Goal: Task Accomplishment & Management: Manage account settings

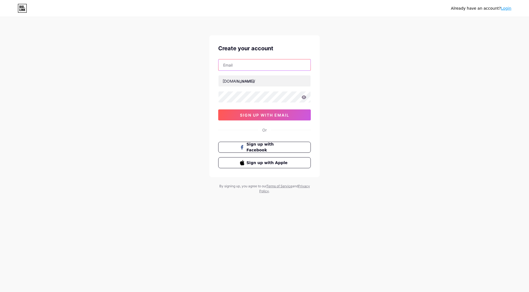
click at [260, 64] on input "text" at bounding box center [265, 64] width 92 height 11
type input "[EMAIL_ADDRESS][DOMAIN_NAME]"
click at [261, 84] on input "text" at bounding box center [265, 80] width 92 height 11
type input "fimiofficialstore"
drag, startPoint x: 124, startPoint y: 261, endPoint x: 142, endPoint y: 236, distance: 31.2
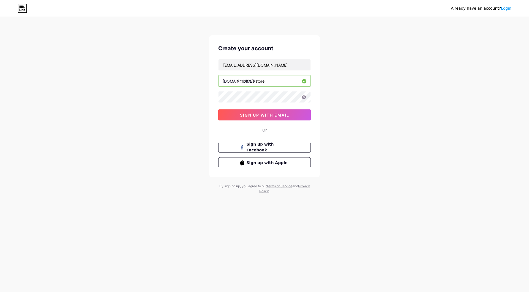
click at [124, 262] on div "Already have an account? Login Create your account store@fimi.com bio.link/ fim…" at bounding box center [264, 146] width 529 height 292
click at [191, 135] on div "Already have an account? Login Create your account store@fimi.com bio.link/ fim…" at bounding box center [264, 105] width 529 height 211
click at [261, 116] on span "sign up with email" at bounding box center [264, 115] width 49 height 5
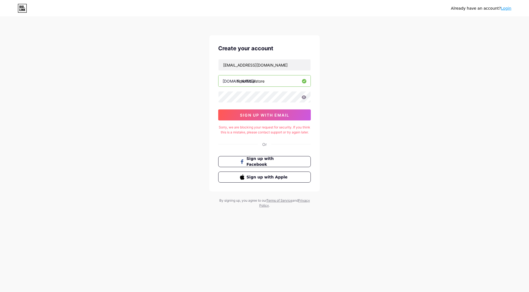
click at [305, 97] on icon at bounding box center [304, 97] width 5 height 4
click at [127, 93] on div "Already have an account? Login Create your account store@fimi.com bio.link/ fim…" at bounding box center [264, 112] width 529 height 225
click at [104, 194] on div "Already have an account? Login Create your account store@fimi.com bio.link/ fim…" at bounding box center [264, 112] width 529 height 225
click at [115, 86] on div "Already have an account? Login Create your account store@fimi.com bio.link/ fim…" at bounding box center [264, 112] width 529 height 225
click at [236, 112] on button "sign up with email" at bounding box center [264, 114] width 93 height 11
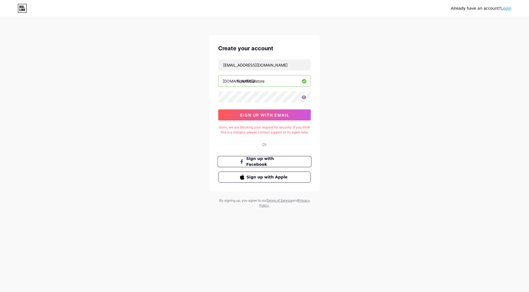
click at [261, 165] on span "Sign up with Facebook" at bounding box center [268, 162] width 43 height 12
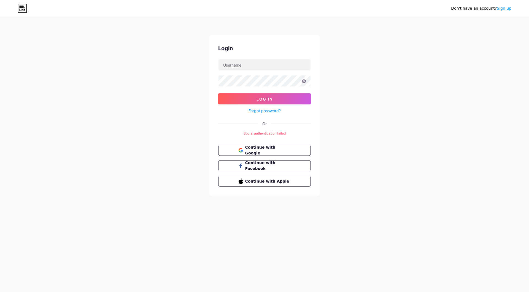
click at [509, 10] on link "Sign up" at bounding box center [504, 8] width 15 height 4
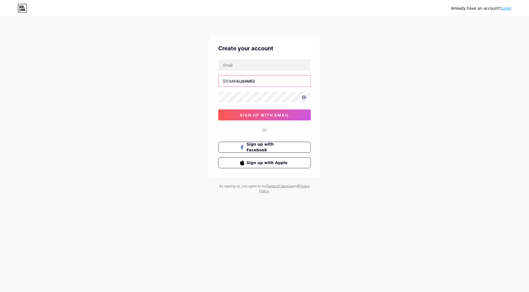
click at [252, 83] on input "text" at bounding box center [265, 80] width 92 height 11
click at [240, 67] on input "text" at bounding box center [265, 64] width 92 height 11
type input "store@fimi.com"
drag, startPoint x: 266, startPoint y: 66, endPoint x: 178, endPoint y: 66, distance: 88.8
click at [178, 66] on div "Already have an account? Login Create your account store@fimi.com bio.link/ sig…" at bounding box center [264, 105] width 529 height 211
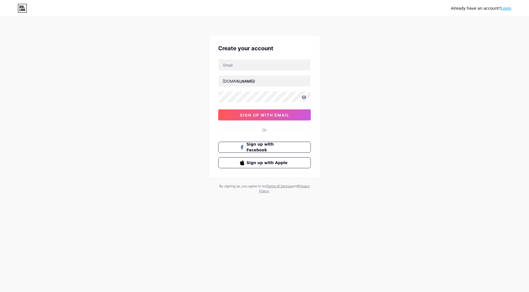
drag, startPoint x: 337, startPoint y: 103, endPoint x: 211, endPoint y: 57, distance: 133.9
click at [336, 102] on div "Already have an account? Login Create your account bio.link/ sign up with email…" at bounding box center [264, 105] width 529 height 211
click at [231, 62] on input "text" at bounding box center [265, 64] width 92 height 11
type input "wulijin@fimi.com"
click at [261, 80] on input "text" at bounding box center [265, 80] width 92 height 11
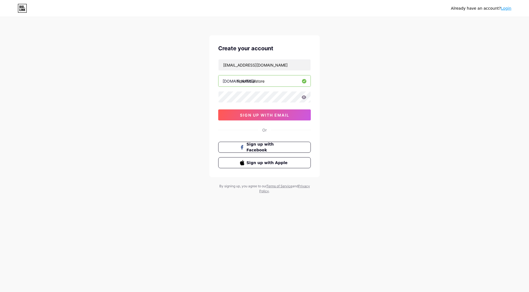
type input "fimiofficialstore"
click at [249, 102] on div at bounding box center [264, 97] width 93 height 12
click at [362, 127] on div "Already have an account? Login Create your account wulijin@fimi.com bio.link/ f…" at bounding box center [264, 105] width 529 height 211
click at [304, 98] on icon at bounding box center [304, 97] width 5 height 4
click at [289, 113] on span "sign up with email" at bounding box center [264, 115] width 49 height 5
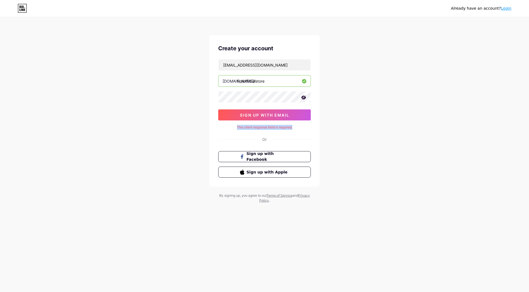
drag, startPoint x: 300, startPoint y: 128, endPoint x: 236, endPoint y: 129, distance: 64.0
click at [236, 129] on div "The client response field is required." at bounding box center [264, 127] width 93 height 5
copy div "The client response field is required."
click at [351, 97] on div "Already have an account? Login Create your account wulijin@fimi.com bio.link/ f…" at bounding box center [264, 110] width 529 height 220
click at [271, 81] on input "fimiofficialstore" at bounding box center [265, 80] width 92 height 11
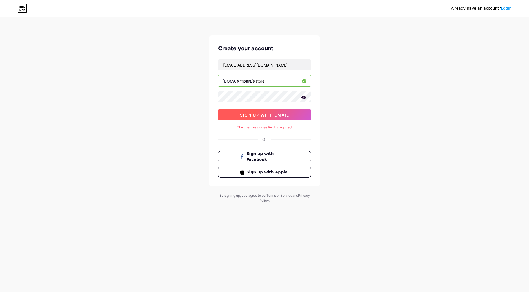
click at [281, 115] on span "sign up with email" at bounding box center [264, 115] width 49 height 5
click at [264, 66] on input "wulijin@fimi.com" at bounding box center [265, 64] width 92 height 11
drag, startPoint x: 224, startPoint y: 65, endPoint x: 150, endPoint y: 65, distance: 73.4
click at [150, 65] on div "Already have an account? Login Create your account wulijin@fimi.com bio.link/ f…" at bounding box center [264, 110] width 529 height 220
click at [263, 63] on input "wulijin@fimi.com" at bounding box center [265, 64] width 92 height 11
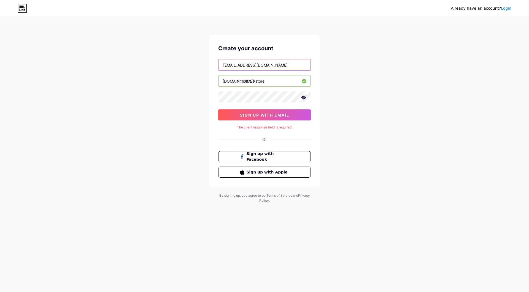
click at [263, 64] on input "wulijin@fimi.com" at bounding box center [265, 64] width 92 height 11
click at [384, 126] on div "Already have an account? Login Create your account wulijin@fimi.com bio.link/ f…" at bounding box center [264, 110] width 529 height 220
drag, startPoint x: 256, startPoint y: 65, endPoint x: 204, endPoint y: 76, distance: 53.5
click at [14, 60] on div "Already have an account? Login Create your account bio.link/ fimiofficialstore …" at bounding box center [264, 110] width 529 height 220
click at [368, 135] on div "Already have an account? Login Create your account bio.link/ fimiofficialstore …" at bounding box center [264, 110] width 529 height 220
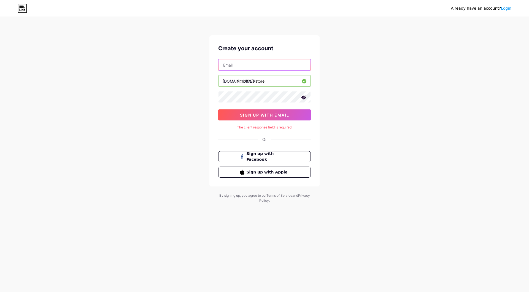
click at [251, 64] on input "text" at bounding box center [265, 64] width 92 height 11
type input "[EMAIL_ADDRESS][DOMAIN_NAME]"
click at [373, 121] on div "Already have an account? Login Create your account cc1243266814@gmail.com bio.l…" at bounding box center [264, 110] width 529 height 220
click at [299, 118] on button "sign up with email" at bounding box center [264, 114] width 93 height 11
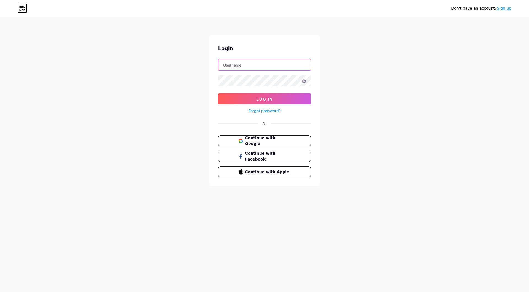
click at [249, 63] on input "text" at bounding box center [265, 64] width 92 height 11
type input "wulijin@fimi.com"
click at [304, 81] on icon at bounding box center [304, 81] width 5 height 4
click at [293, 97] on button "Log In" at bounding box center [264, 98] width 93 height 11
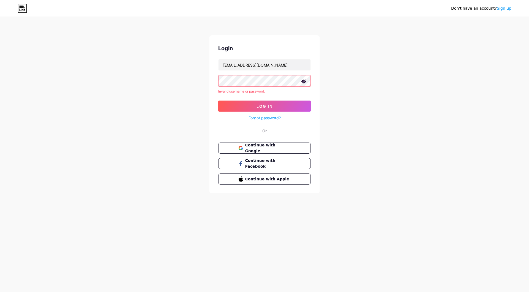
click at [273, 91] on div "Invalid username or password." at bounding box center [264, 91] width 93 height 5
click at [259, 63] on input "wulijin@fimi.com" at bounding box center [265, 64] width 92 height 11
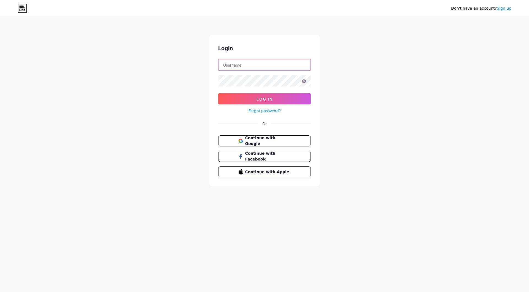
click at [258, 66] on input "text" at bounding box center [265, 64] width 92 height 11
type input "Nancy"
click at [304, 80] on icon at bounding box center [304, 81] width 5 height 4
click at [280, 96] on button "Log In" at bounding box center [264, 98] width 93 height 11
click at [255, 100] on button "Log In" at bounding box center [264, 98] width 93 height 11
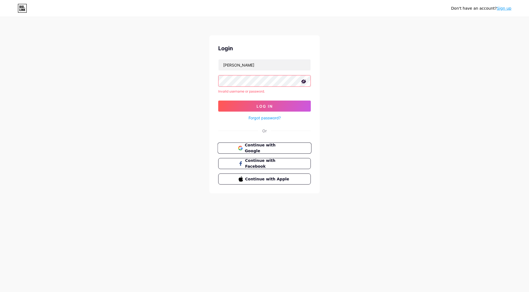
click at [282, 146] on span "Continue with Google" at bounding box center [268, 148] width 46 height 12
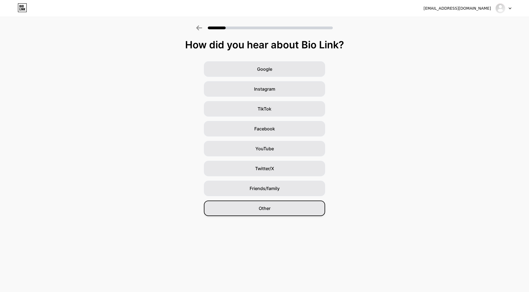
click at [261, 203] on div "Other" at bounding box center [264, 207] width 121 height 15
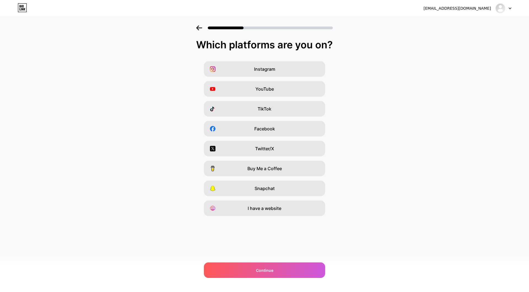
click at [30, 88] on div "Instagram YouTube TikTok Facebook Twitter/X Buy Me a Coffee Snapchat I have a w…" at bounding box center [265, 138] width 524 height 154
click at [277, 212] on div "I have a website" at bounding box center [264, 207] width 121 height 15
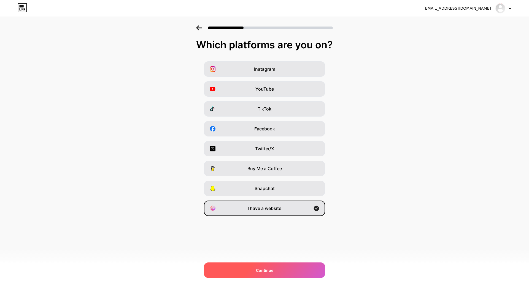
click at [275, 266] on div "Continue" at bounding box center [264, 269] width 121 height 15
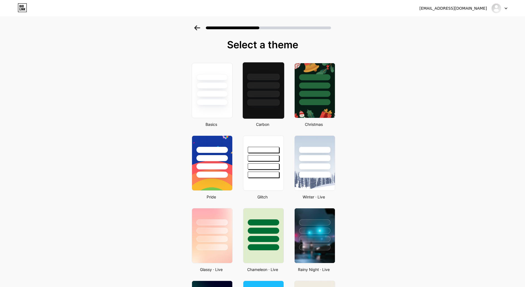
click at [276, 90] on div at bounding box center [262, 83] width 41 height 43
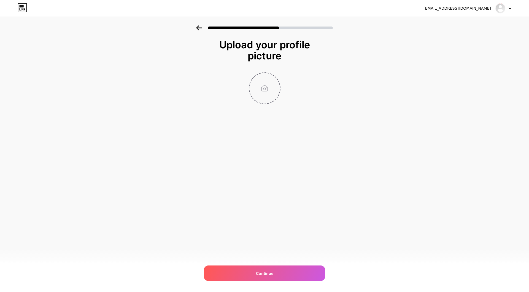
click at [266, 88] on input "file" at bounding box center [265, 88] width 31 height 31
type input "C:\fakepath\透明logo.png"
click at [277, 77] on circle at bounding box center [277, 76] width 6 height 6
click at [267, 89] on input "file" at bounding box center [265, 88] width 31 height 31
click at [262, 87] on input "file" at bounding box center [265, 88] width 31 height 31
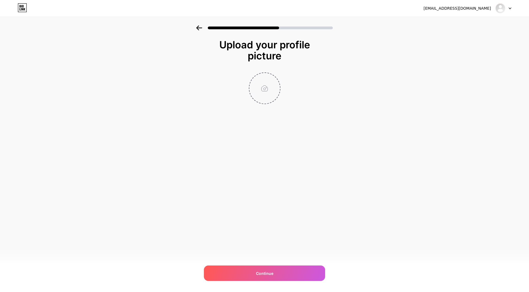
type input "C:\fakepath\logo 英文红.png"
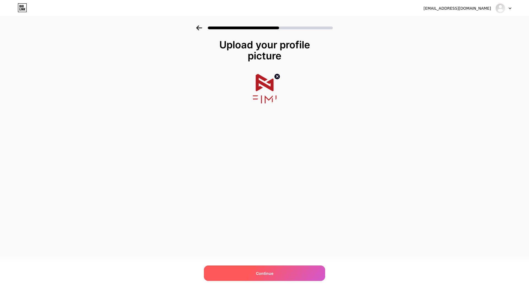
click at [289, 275] on div "Continue" at bounding box center [264, 272] width 121 height 15
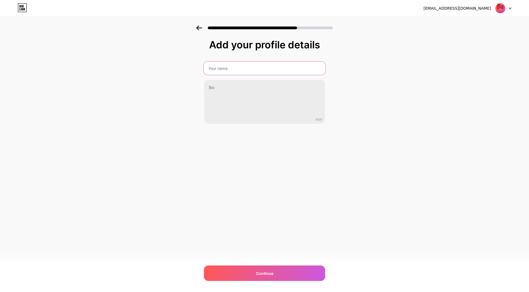
click at [238, 68] on input "text" at bounding box center [265, 67] width 122 height 13
type input "f"
type input "FIMI Official store"
click at [237, 151] on div "cc1243266814@gmail.com Logout Link Copied Add your profile details FIMI Officia…" at bounding box center [264, 146] width 529 height 292
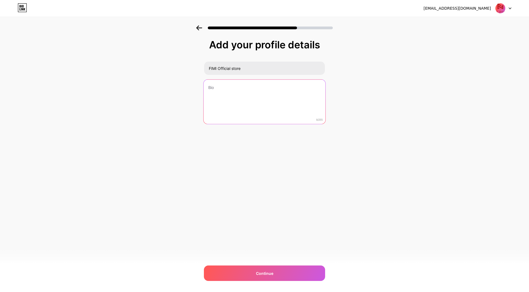
click at [225, 89] on textarea at bounding box center [265, 101] width 122 height 45
paste textarea "Fly Above And Beyond"
type textarea "Fly Above And Beyond"
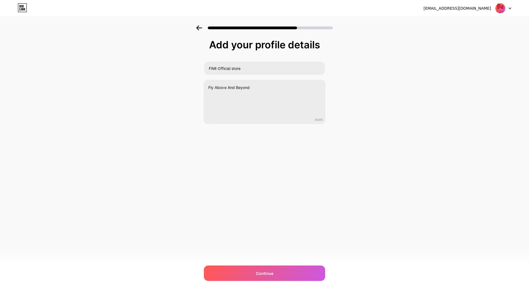
click at [249, 163] on div "cc1243266814@gmail.com Logout Link Copied Add your profile details FIMI Officia…" at bounding box center [264, 146] width 529 height 292
click at [248, 271] on div "Continue" at bounding box center [264, 272] width 121 height 15
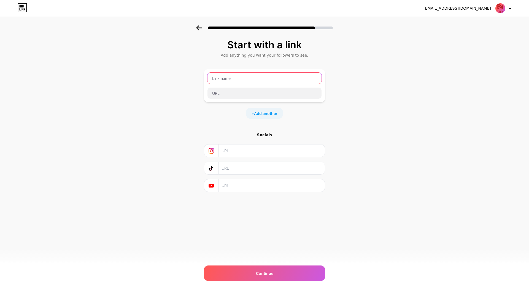
click at [244, 75] on input "text" at bounding box center [265, 78] width 114 height 11
click at [44, 120] on div "Start with a link Add anything you want your followers to see. + Add another So…" at bounding box center [264, 122] width 529 height 194
click at [236, 78] on input "text" at bounding box center [265, 78] width 114 height 11
click at [231, 75] on input "text" at bounding box center [265, 78] width 114 height 11
paste input "FIMI Official store"
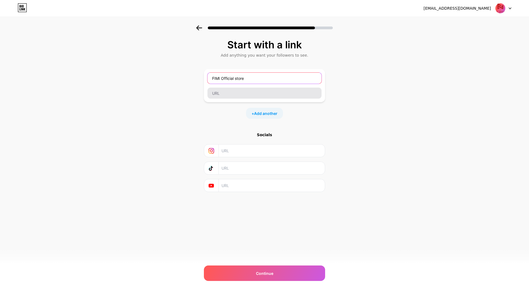
type input "FIMI Official store"
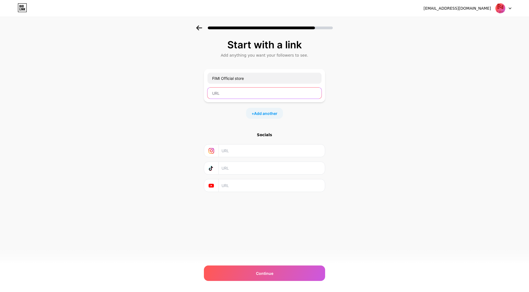
click at [233, 95] on input "text" at bounding box center [265, 92] width 114 height 11
click at [241, 90] on input "text" at bounding box center [265, 92] width 114 height 11
paste input "https://www.aliexpress.com/store/1101335164"
type input "https://www.aliexpress.com/store/1101335164"
click at [387, 146] on div "Start with a link Add anything you want your followers to see. FIMI Official st…" at bounding box center [264, 122] width 529 height 194
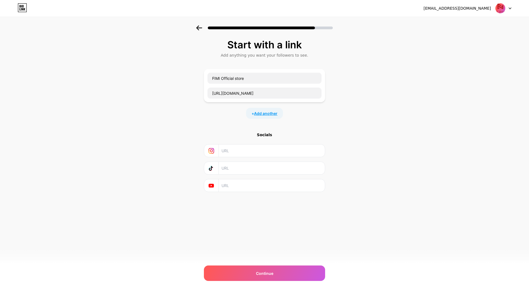
click at [275, 115] on span "Add another" at bounding box center [265, 113] width 23 height 6
click at [264, 118] on input "text" at bounding box center [265, 116] width 114 height 11
click at [239, 116] on input "text" at bounding box center [265, 116] width 114 height 11
paste input "FIMI Direct store"
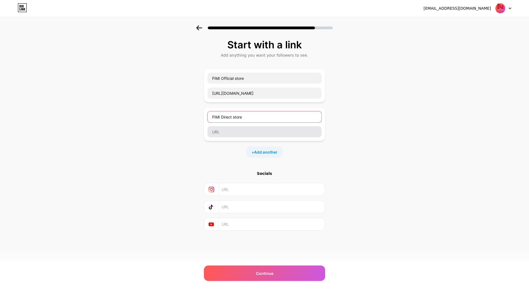
type input "FIMI Direct store"
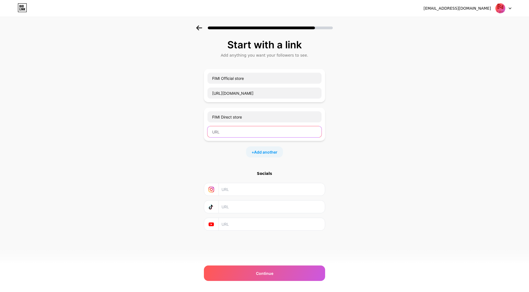
click at [237, 131] on input "text" at bounding box center [265, 131] width 114 height 11
drag, startPoint x: 243, startPoint y: 129, endPoint x: 250, endPoint y: 134, distance: 8.1
click at [243, 129] on input "text" at bounding box center [265, 131] width 114 height 11
paste input "https://www.aliexpress.com/store/1101540430"
type input "https://www.aliexpress.com/store/1101540430"
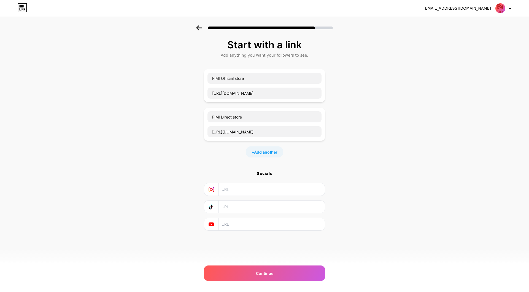
click at [266, 149] on span "Add another" at bounding box center [265, 152] width 23 height 6
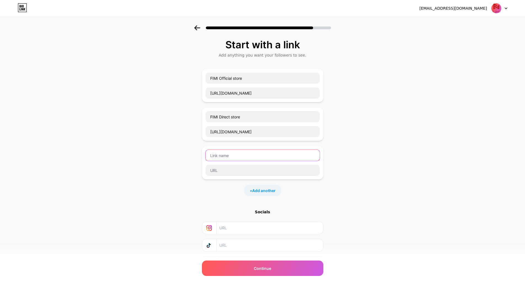
click at [225, 156] on input "text" at bounding box center [262, 155] width 114 height 11
paste input "FIMI Outlets store"
type input "FIMI Outlets store"
click at [370, 177] on div "Start with a link Add anything you want your followers to see. FIMI Official st…" at bounding box center [262, 160] width 525 height 271
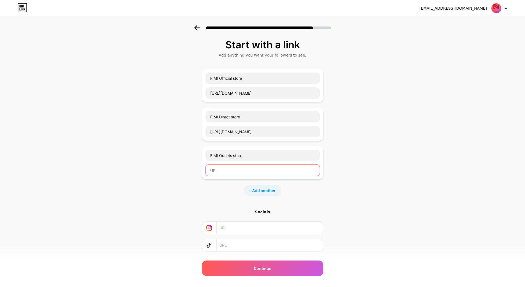
click at [251, 168] on input "text" at bounding box center [262, 170] width 114 height 11
paste input "https://www.aliexpress.com/store/1102123805"
type input "https://www.aliexpress.com/store/1102123805"
click at [267, 189] on span "Add another" at bounding box center [263, 191] width 23 height 6
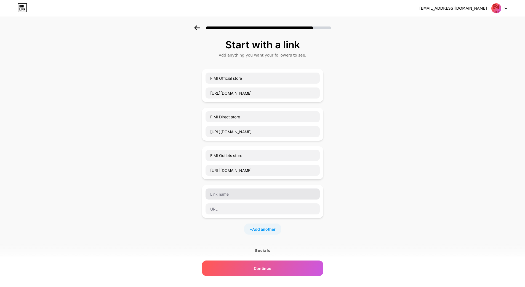
drag, startPoint x: 246, startPoint y: 186, endPoint x: 243, endPoint y: 190, distance: 4.9
click at [246, 186] on div at bounding box center [262, 201] width 121 height 33
click at [243, 191] on input "text" at bounding box center [262, 193] width 114 height 11
paste input "FIMI RC store"
type input "FIMI RC store"
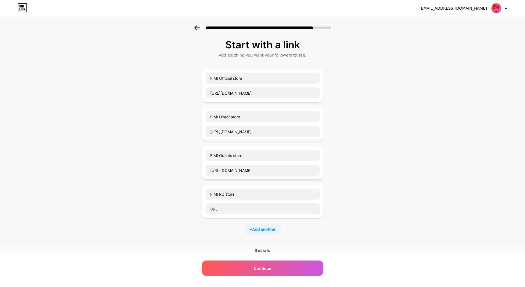
click at [131, 177] on div "Start with a link Add anything you want your followers to see. FIMI Official st…" at bounding box center [262, 180] width 525 height 310
click at [250, 194] on input "FIMI RC store" at bounding box center [262, 193] width 114 height 11
click at [242, 205] on input "text" at bounding box center [262, 208] width 114 height 11
paste input "https://www.aliexpress.com/store/1103312018"
type input "https://www.aliexpress.com/store/1103312018"
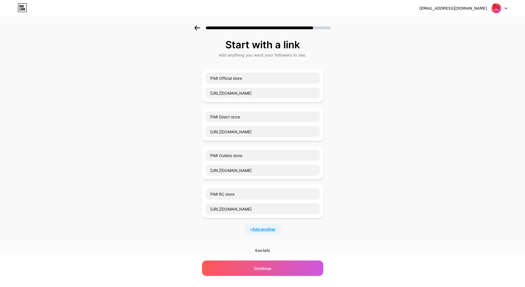
click at [262, 227] on span "Add another" at bounding box center [263, 229] width 23 height 6
click at [233, 233] on input "text" at bounding box center [262, 232] width 114 height 11
paste input "FIMI Online store"
type input "FIMI Online store"
click at [237, 251] on input "text" at bounding box center [262, 247] width 114 height 11
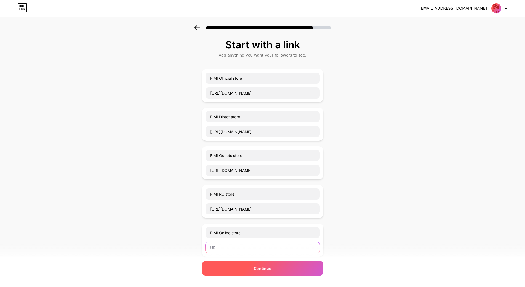
paste input "https://www.aliexpress.com/store/1104909383"
type input "https://www.aliexpress.com/store/1104909383"
click at [248, 267] on div "Continue" at bounding box center [262, 267] width 121 height 15
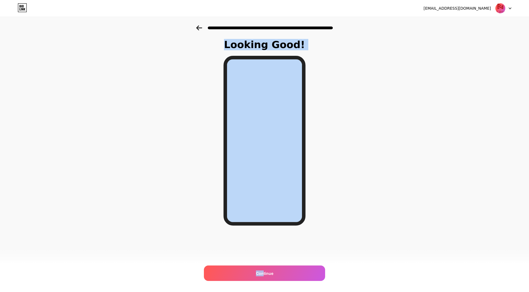
drag, startPoint x: 263, startPoint y: 269, endPoint x: 432, endPoint y: 124, distance: 222.3
click at [432, 124] on div "Looking Good! Continue" at bounding box center [264, 140] width 529 height 230
click at [419, 110] on div "Looking Good! Continue" at bounding box center [264, 140] width 529 height 230
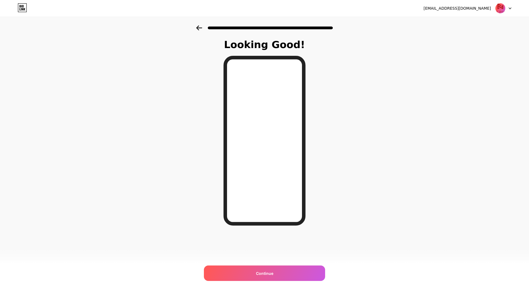
click at [198, 26] on icon at bounding box center [199, 27] width 6 height 5
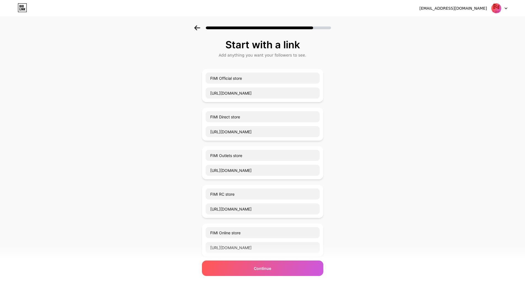
click at [197, 27] on icon at bounding box center [197, 27] width 6 height 5
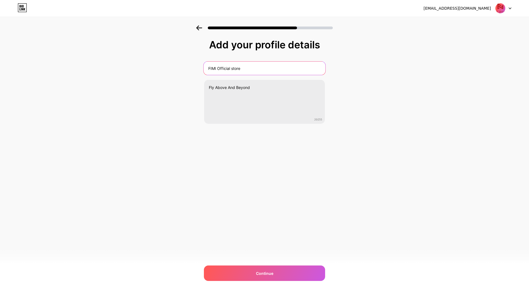
click at [231, 68] on input "FIMI Official store" at bounding box center [265, 67] width 122 height 13
click at [219, 69] on input "FIMI store" at bounding box center [265, 67] width 122 height 13
type input "FIMI store"
click at [254, 172] on div "cc1243266814@gmail.com Logout Link Copied Add your profile details FIMI store F…" at bounding box center [264, 146] width 529 height 292
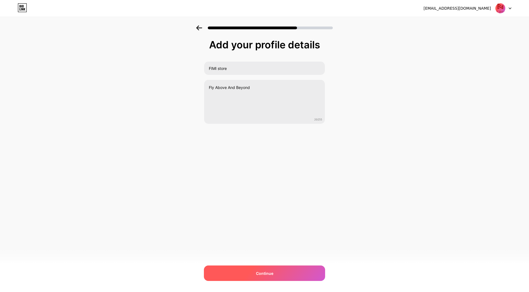
click at [242, 270] on div "Continue" at bounding box center [264, 272] width 121 height 15
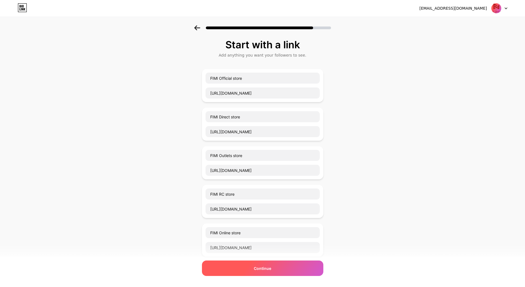
click at [271, 269] on span "Continue" at bounding box center [262, 268] width 17 height 6
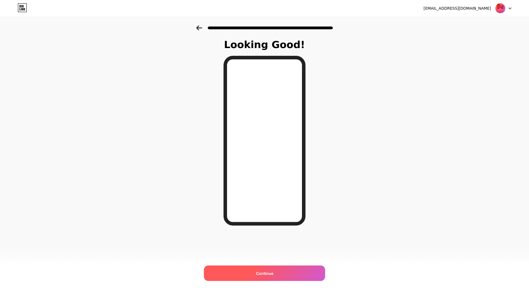
click at [279, 272] on div "Continue" at bounding box center [264, 272] width 121 height 15
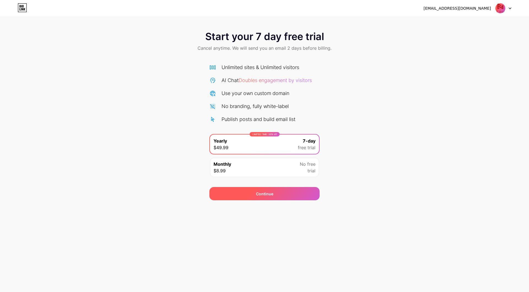
click at [273, 198] on div "Continue" at bounding box center [265, 193] width 110 height 13
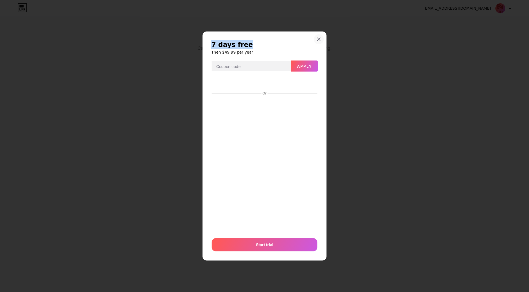
drag, startPoint x: 319, startPoint y: 45, endPoint x: 320, endPoint y: 38, distance: 6.7
click at [320, 38] on div "7 days free Then $49.99 per year Apply Or Start trial" at bounding box center [265, 145] width 124 height 228
click at [316, 33] on div at bounding box center [316, 33] width 0 height 0
click at [319, 39] on icon at bounding box center [319, 39] width 3 height 3
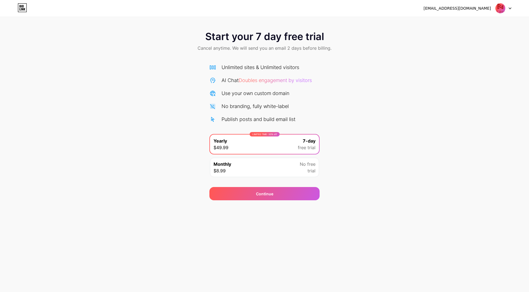
click at [373, 109] on div "Start your 7 day free trial Cancel anytime. We will send you an email 2 days be…" at bounding box center [264, 112] width 529 height 175
click at [295, 197] on div "Continue" at bounding box center [265, 193] width 110 height 13
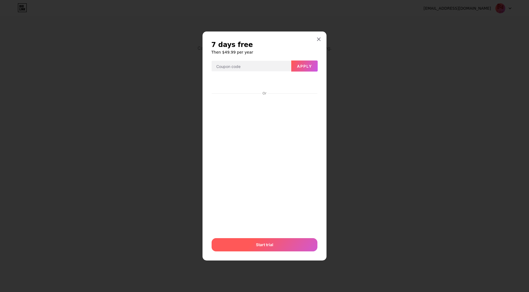
click at [261, 246] on span "Start trial" at bounding box center [264, 244] width 17 height 6
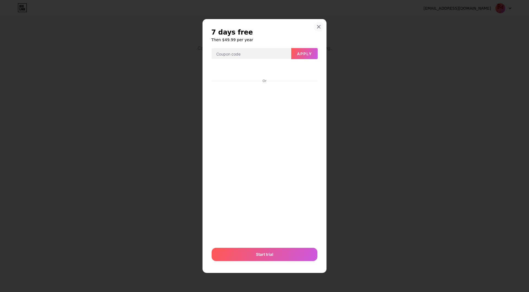
click at [319, 27] on icon at bounding box center [319, 26] width 3 height 3
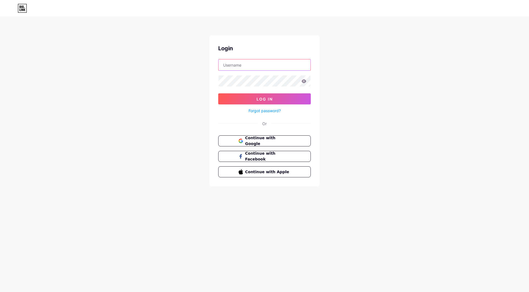
click at [244, 67] on input "text" at bounding box center [265, 64] width 92 height 11
type input "[PERSON_NAME]"
click at [303, 79] on icon at bounding box center [304, 81] width 5 height 4
click at [278, 95] on button "Log In" at bounding box center [264, 98] width 93 height 11
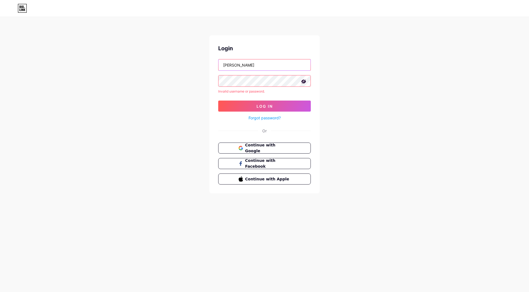
click at [248, 65] on input "[PERSON_NAME]" at bounding box center [265, 64] width 92 height 11
click at [275, 106] on button "Log In" at bounding box center [264, 105] width 93 height 11
click at [305, 81] on icon at bounding box center [304, 81] width 5 height 4
click at [353, 121] on div "Login [PERSON_NAME] Invalid username or password. Log In Forgot password? Or Co…" at bounding box center [264, 105] width 529 height 211
click at [261, 107] on span "Log In" at bounding box center [265, 106] width 16 height 5
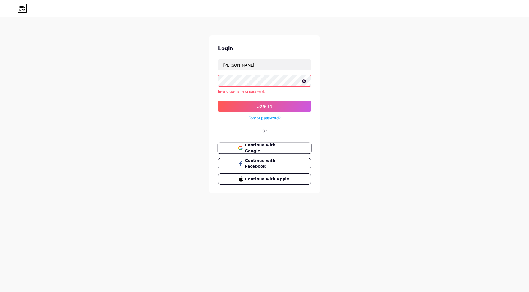
click at [245, 145] on span "Continue with Google" at bounding box center [264, 148] width 53 height 12
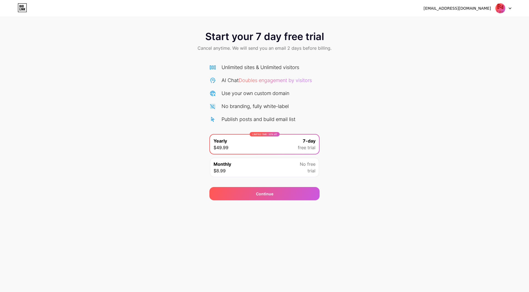
click at [25, 7] on icon at bounding box center [22, 7] width 9 height 9
click at [19, 10] on icon at bounding box center [22, 7] width 9 height 9
click at [508, 9] on div at bounding box center [504, 8] width 16 height 10
click at [463, 10] on div "[EMAIL_ADDRESS][DOMAIN_NAME]" at bounding box center [458, 9] width 68 height 6
click at [491, 8] on div "[EMAIL_ADDRESS][DOMAIN_NAME]" at bounding box center [458, 9] width 68 height 6
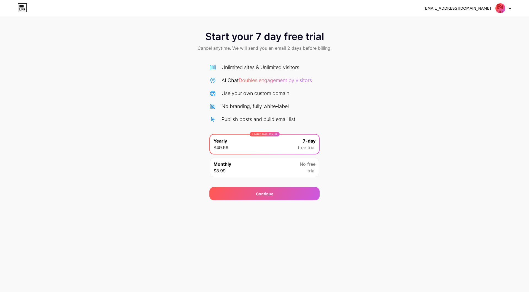
click at [253, 38] on span "Start your 7 day free trial" at bounding box center [264, 36] width 119 height 11
click at [504, 9] on img at bounding box center [501, 8] width 10 height 10
click at [464, 24] on li "Logout" at bounding box center [477, 22] width 68 height 15
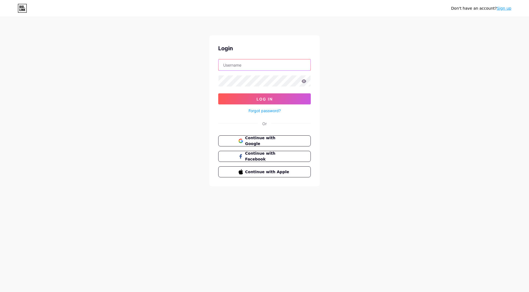
click at [250, 68] on input "text" at bounding box center [265, 64] width 92 height 11
type input "[EMAIL_ADDRESS][DOMAIN_NAME]"
click at [304, 81] on icon at bounding box center [304, 81] width 5 height 4
click at [289, 95] on button "Log In" at bounding box center [264, 98] width 93 height 11
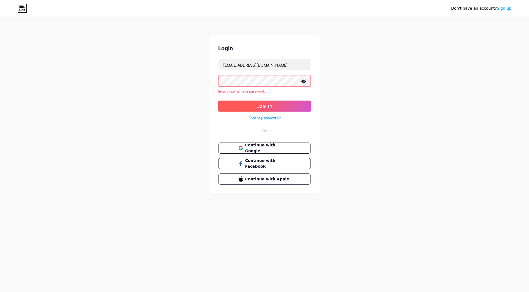
click at [263, 105] on span "Log In" at bounding box center [265, 106] width 16 height 5
click at [263, 117] on link "Forgot password?" at bounding box center [265, 118] width 32 height 6
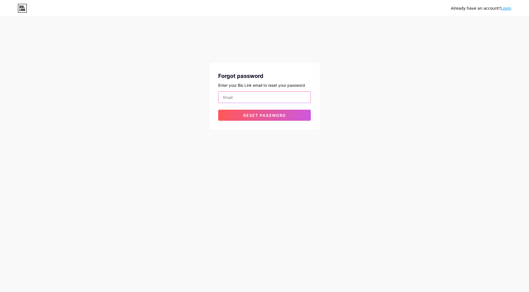
click at [253, 95] on input "email" at bounding box center [265, 97] width 92 height 11
type input "[EMAIL_ADDRESS][DOMAIN_NAME]"
click at [269, 118] on button "Reset password" at bounding box center [264, 114] width 93 height 11
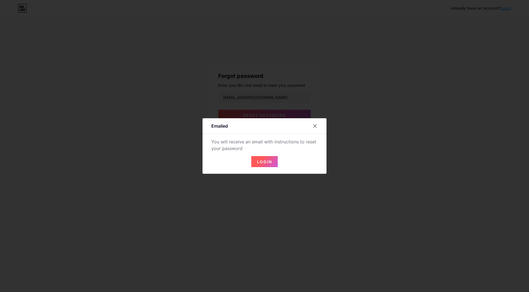
click at [267, 162] on span "Login" at bounding box center [264, 161] width 15 height 5
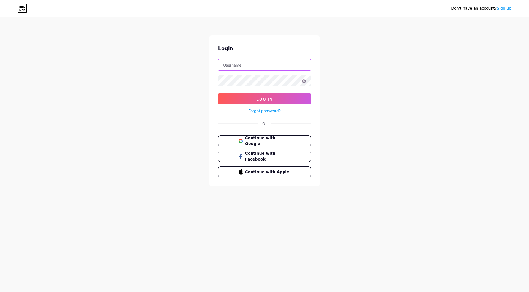
click at [252, 63] on input "text" at bounding box center [265, 64] width 92 height 11
type input "[EMAIL_ADDRESS][DOMAIN_NAME]"
click at [348, 90] on div "Don't have an account? Sign up Login cc1243266814@gmail.com Log In Forgot passw…" at bounding box center [264, 102] width 529 height 204
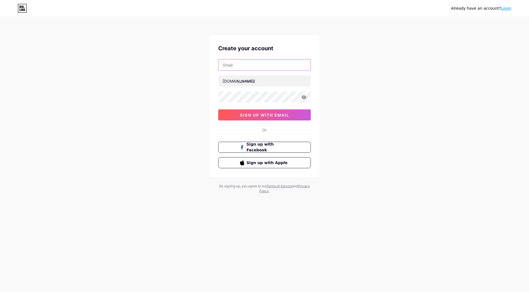
click at [272, 68] on input "text" at bounding box center [265, 64] width 92 height 11
type input "[EMAIL_ADDRESS][DOMAIN_NAME]"
click at [255, 79] on input "text" at bounding box center [265, 80] width 92 height 11
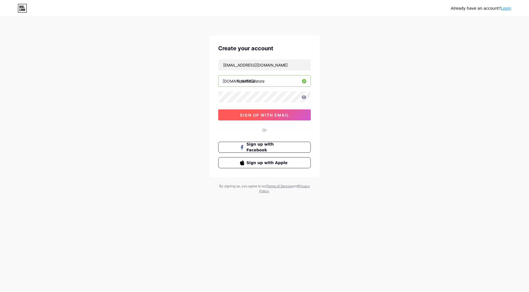
type input "fimiofficialstore"
click at [54, 191] on div "Already have an account? Login Create your account [EMAIL_ADDRESS][DOMAIN_NAME]…" at bounding box center [264, 105] width 529 height 211
click at [304, 97] on icon at bounding box center [304, 97] width 5 height 4
click at [282, 114] on span "sign up with email" at bounding box center [264, 115] width 49 height 5
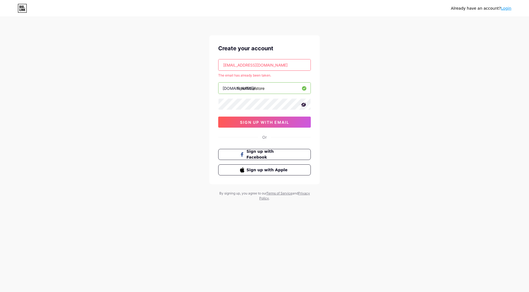
drag, startPoint x: 443, startPoint y: 77, endPoint x: 449, endPoint y: 65, distance: 14.6
click at [443, 77] on div "Already have an account? Login Create your account [EMAIL_ADDRESS][DOMAIN_NAME]…" at bounding box center [264, 109] width 529 height 218
click at [509, 7] on link "Login" at bounding box center [506, 8] width 10 height 4
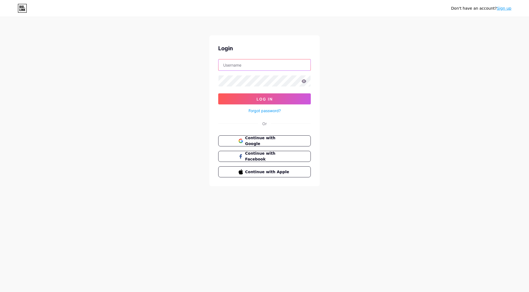
click at [261, 69] on input "text" at bounding box center [265, 64] width 92 height 11
type input "[EMAIL_ADDRESS][DOMAIN_NAME]"
click at [266, 96] on button "Log In" at bounding box center [264, 98] width 93 height 11
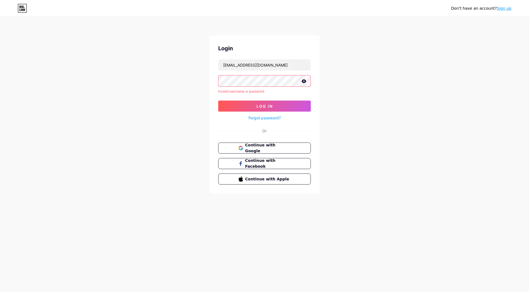
click at [304, 82] on icon at bounding box center [304, 81] width 5 height 4
click at [235, 103] on button "Log In" at bounding box center [264, 105] width 93 height 11
click at [257, 103] on button "Log In" at bounding box center [264, 105] width 93 height 11
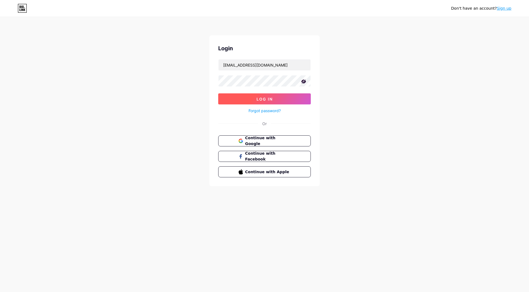
click at [261, 97] on span "Log In" at bounding box center [265, 99] width 16 height 5
click at [246, 96] on button "Log In" at bounding box center [264, 98] width 93 height 11
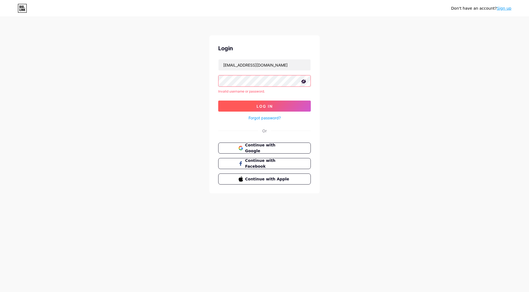
click at [251, 103] on button "Log In" at bounding box center [264, 105] width 93 height 11
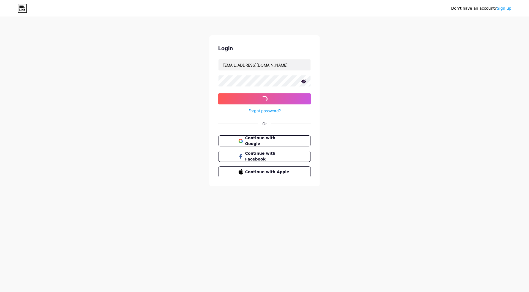
click at [253, 108] on link "Forgot password?" at bounding box center [265, 111] width 32 height 6
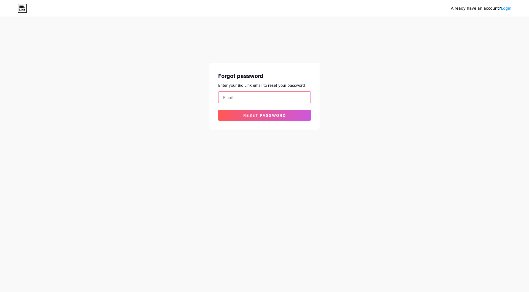
click at [249, 99] on input "email" at bounding box center [265, 97] width 92 height 11
type input "[EMAIL_ADDRESS][DOMAIN_NAME]"
click at [259, 118] on button "Reset password" at bounding box center [264, 114] width 93 height 11
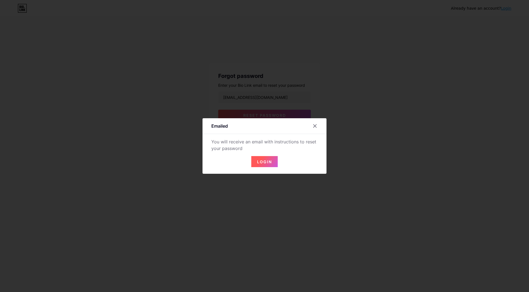
click at [270, 162] on span "Login" at bounding box center [264, 161] width 15 height 5
